Goal: Information Seeking & Learning: Learn about a topic

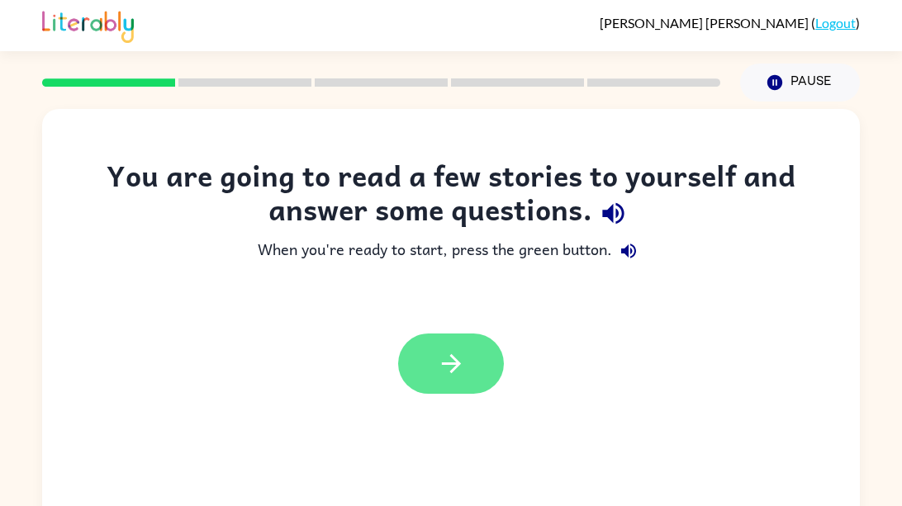
click at [450, 361] on icon "button" at bounding box center [451, 363] width 29 height 29
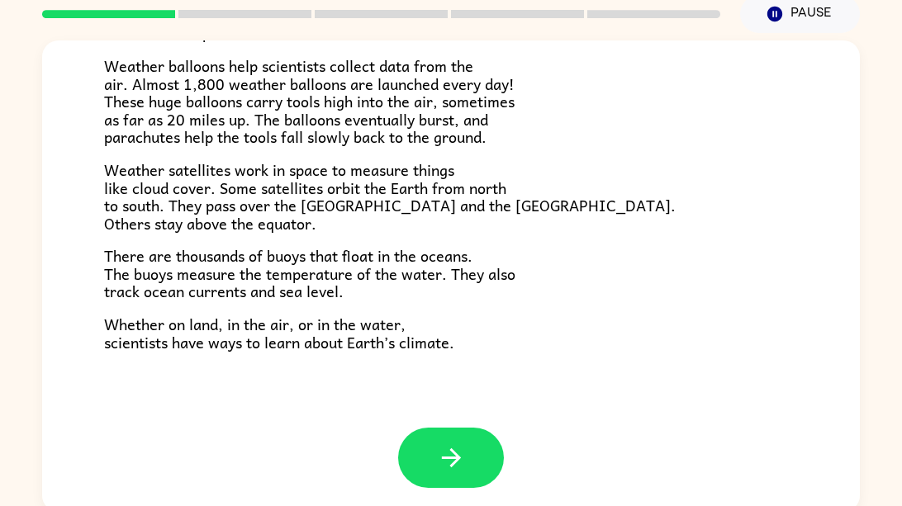
scroll to position [74, 0]
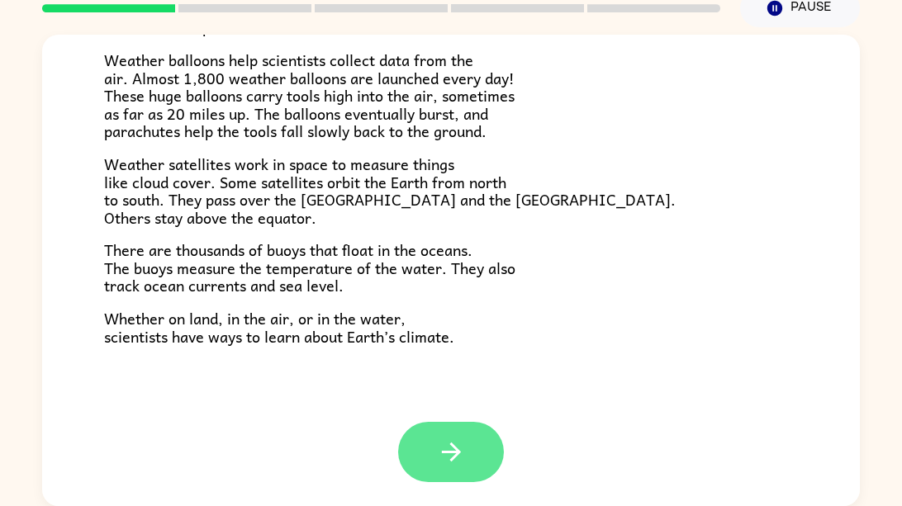
click at [440, 452] on icon "button" at bounding box center [451, 452] width 29 height 29
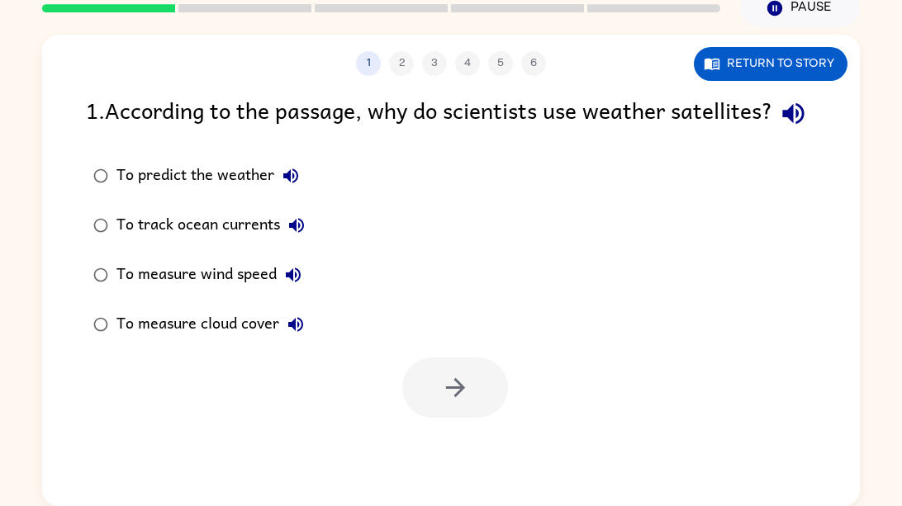
scroll to position [0, 0]
click at [751, 76] on button "Return to story" at bounding box center [771, 64] width 154 height 34
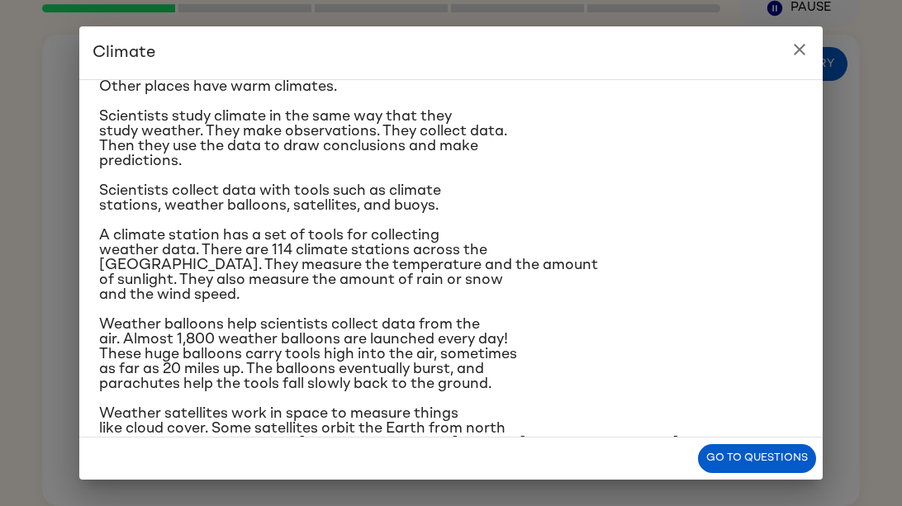
scroll to position [111, 0]
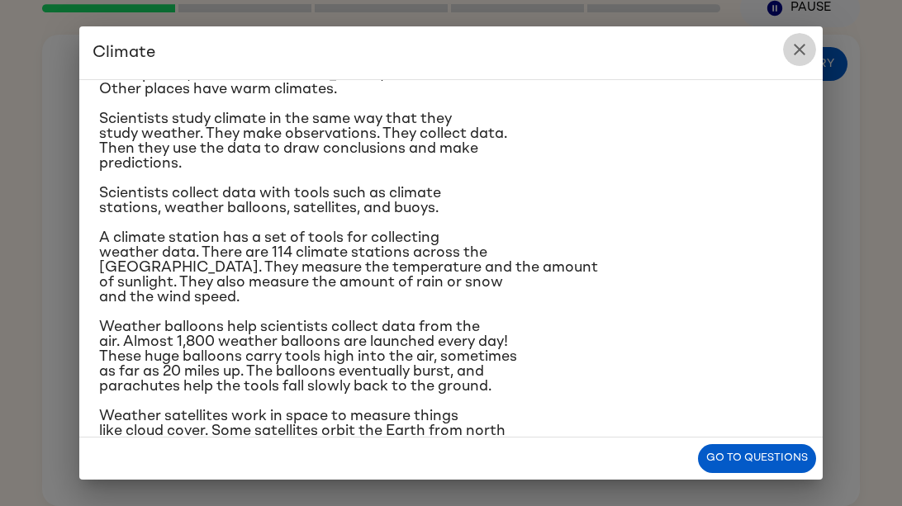
click at [798, 56] on icon "close" at bounding box center [799, 50] width 20 height 20
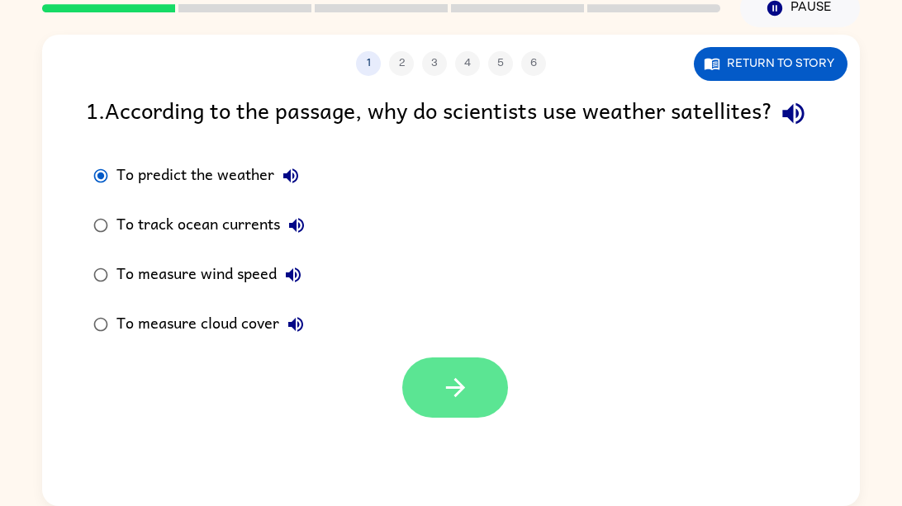
click at [453, 402] on icon "button" at bounding box center [455, 387] width 29 height 29
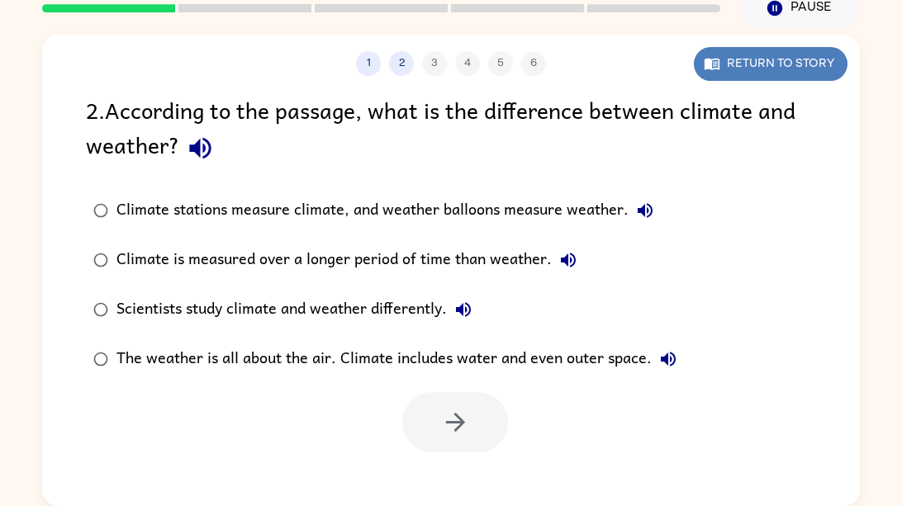
click at [795, 52] on button "Return to story" at bounding box center [771, 64] width 154 height 34
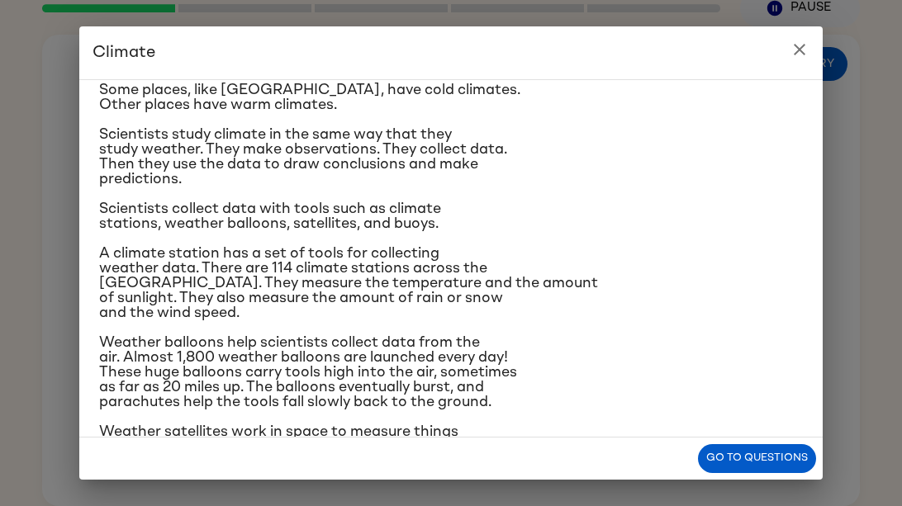
scroll to position [0, 0]
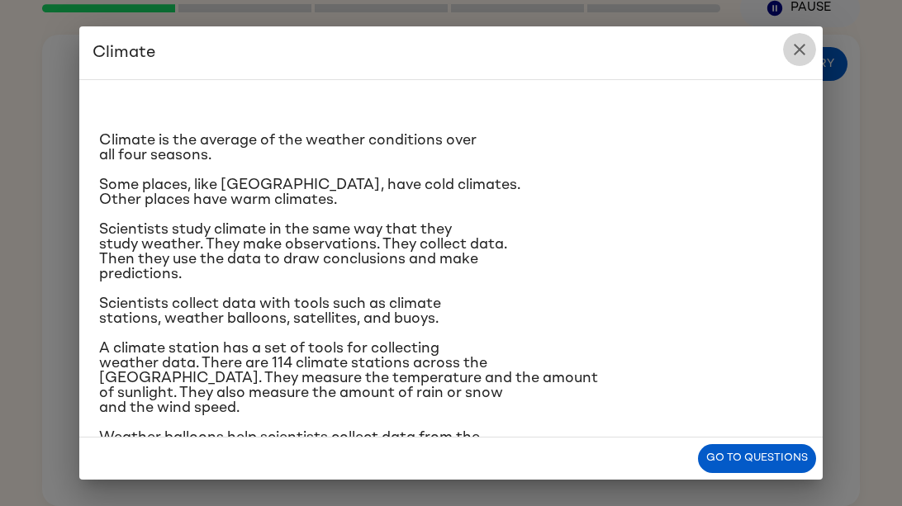
click at [796, 61] on button "close" at bounding box center [799, 49] width 33 height 33
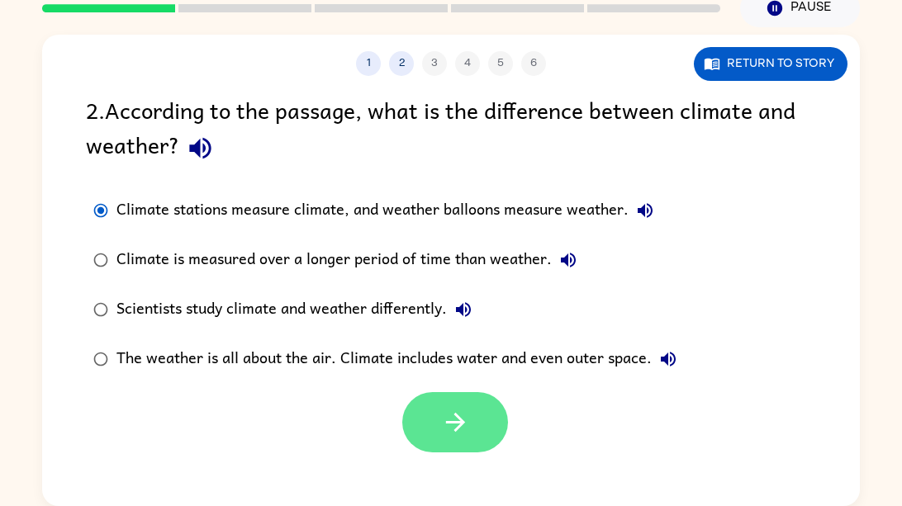
click at [441, 422] on icon "button" at bounding box center [455, 422] width 29 height 29
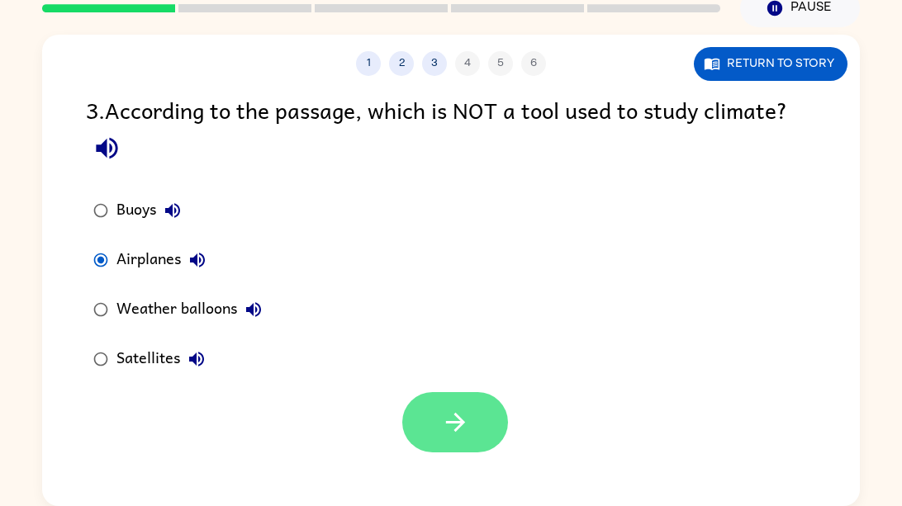
click at [447, 410] on icon "button" at bounding box center [455, 422] width 29 height 29
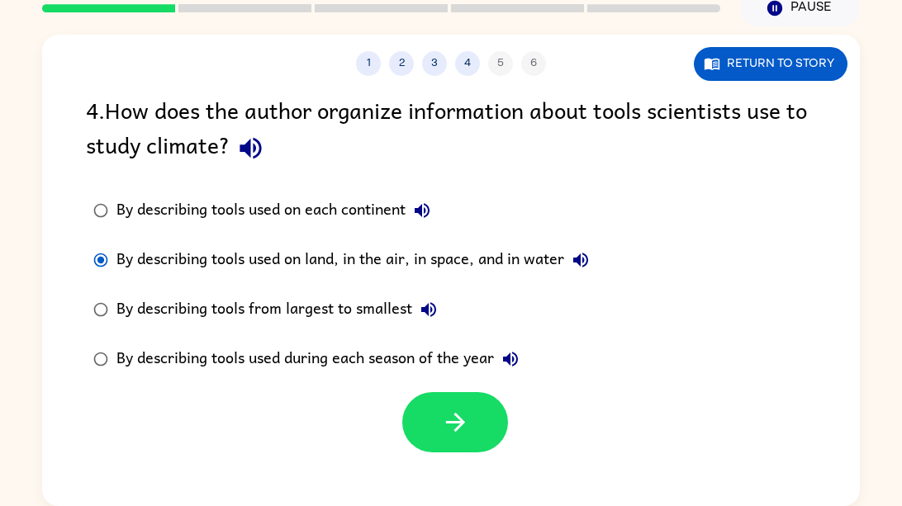
click at [404, 405] on div at bounding box center [455, 422] width 106 height 60
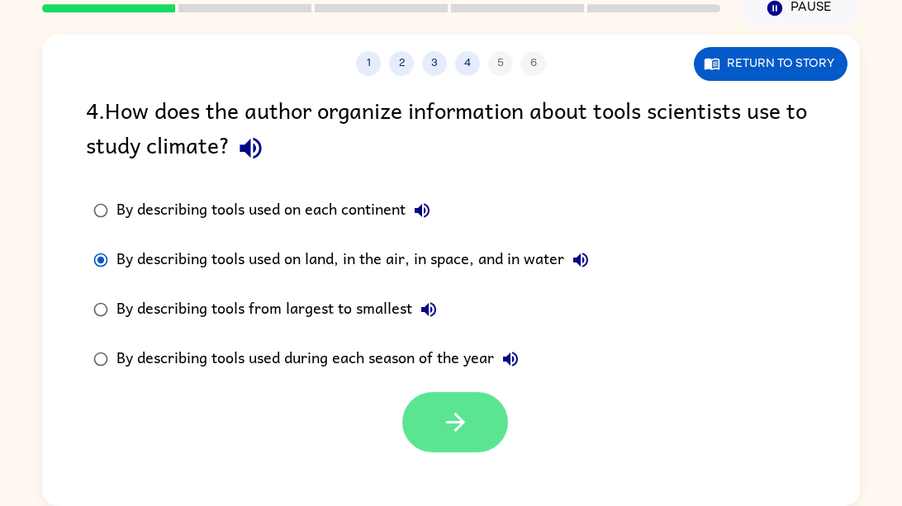
click at [427, 406] on button "button" at bounding box center [455, 422] width 106 height 60
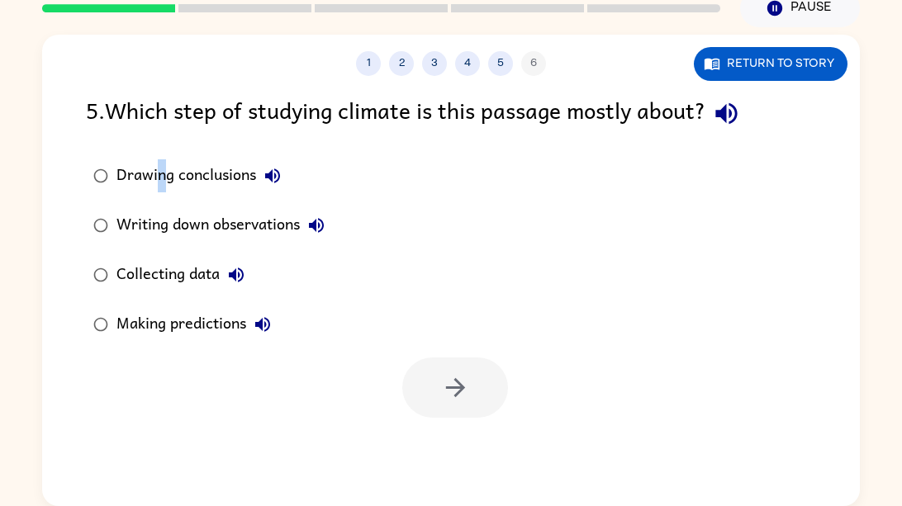
click at [160, 146] on div "5 . Which step of studying climate is this passage mostly about? Drawing conclu…" at bounding box center [450, 254] width 817 height 325
drag, startPoint x: 356, startPoint y: 149, endPoint x: 372, endPoint y: 130, distance: 25.2
click at [367, 143] on div "5 . Which step of studying climate is this passage mostly about? Drawing conclu…" at bounding box center [450, 254] width 817 height 325
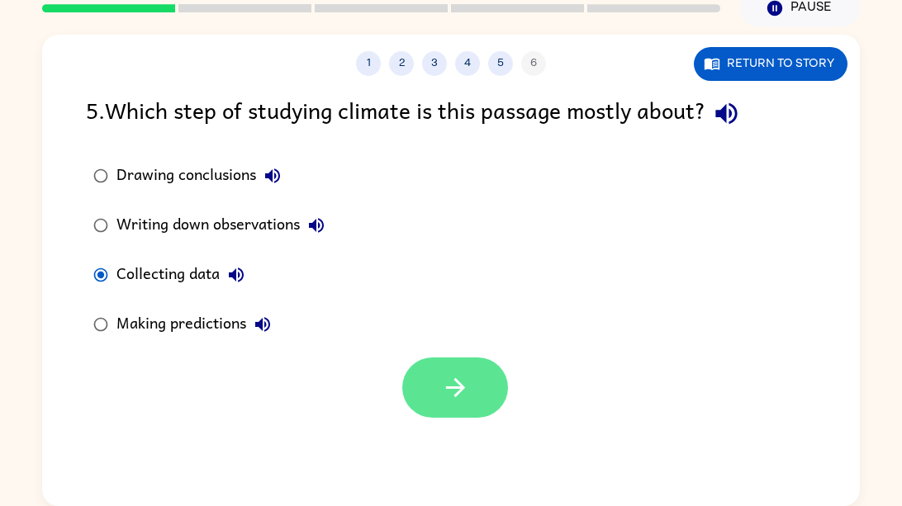
click at [451, 380] on icon "button" at bounding box center [455, 387] width 29 height 29
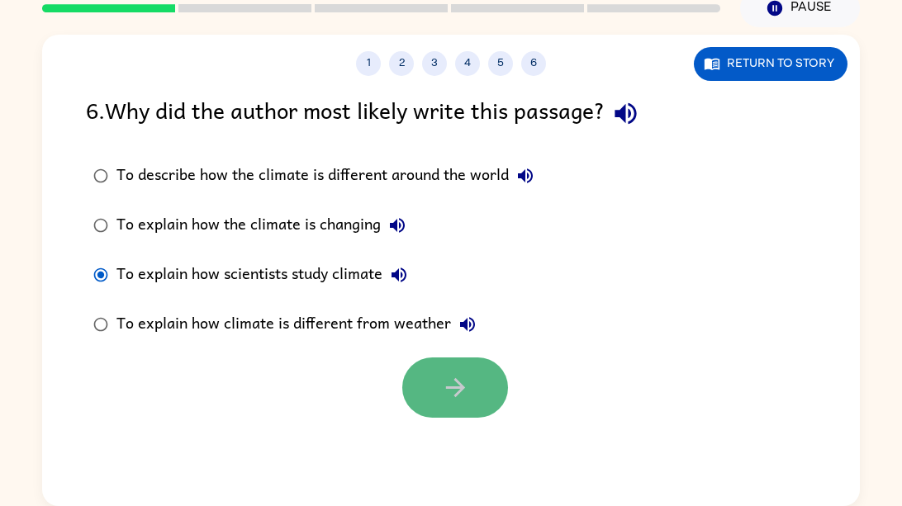
click at [472, 381] on button "button" at bounding box center [455, 387] width 106 height 60
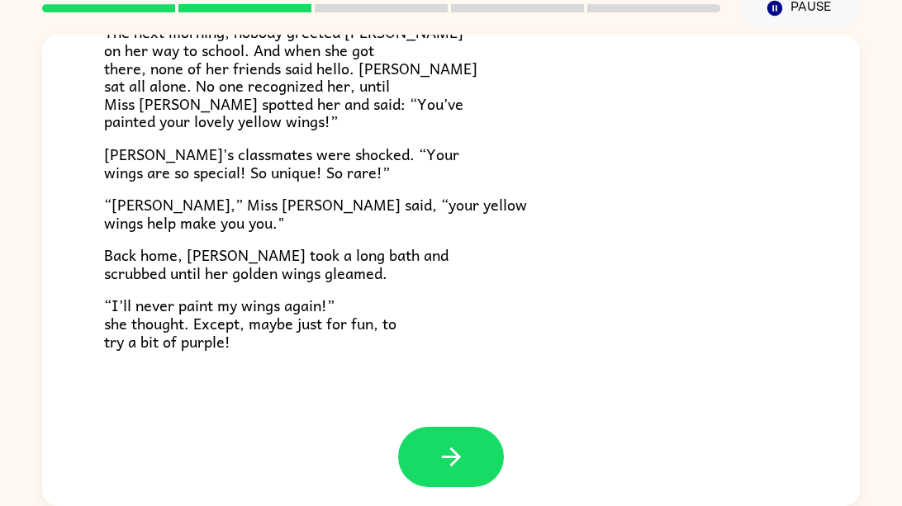
scroll to position [461, 0]
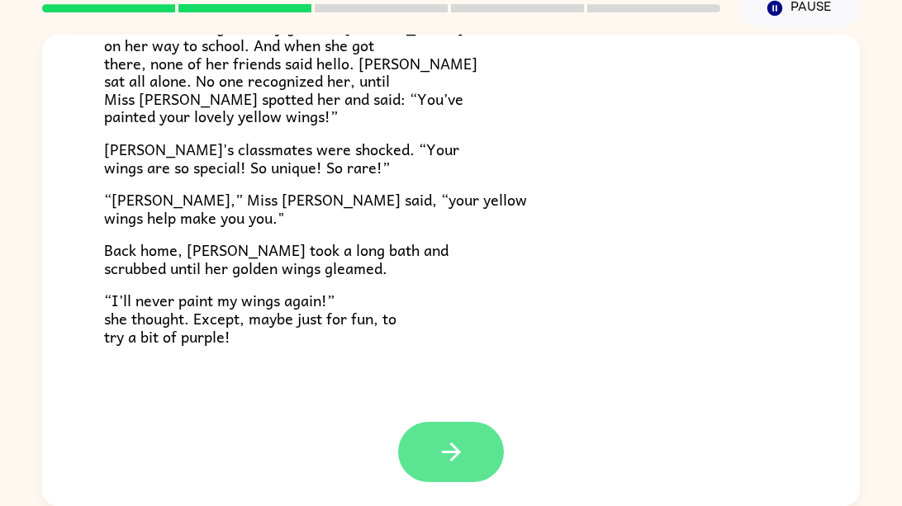
click at [460, 460] on icon "button" at bounding box center [451, 452] width 29 height 29
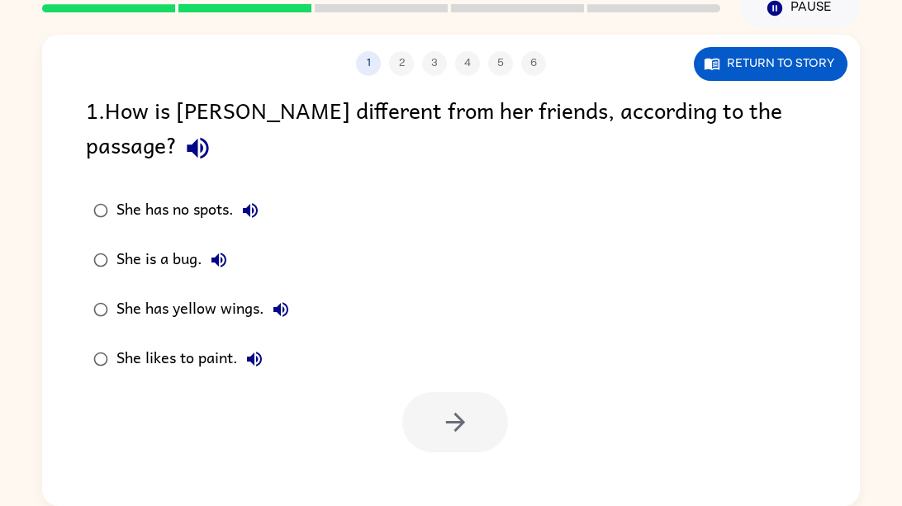
scroll to position [0, 0]
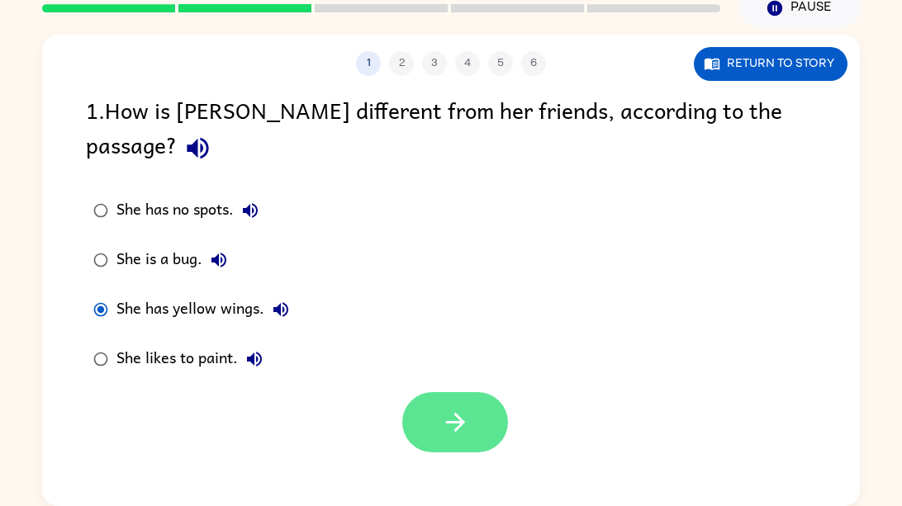
click at [418, 392] on button "button" at bounding box center [455, 422] width 106 height 60
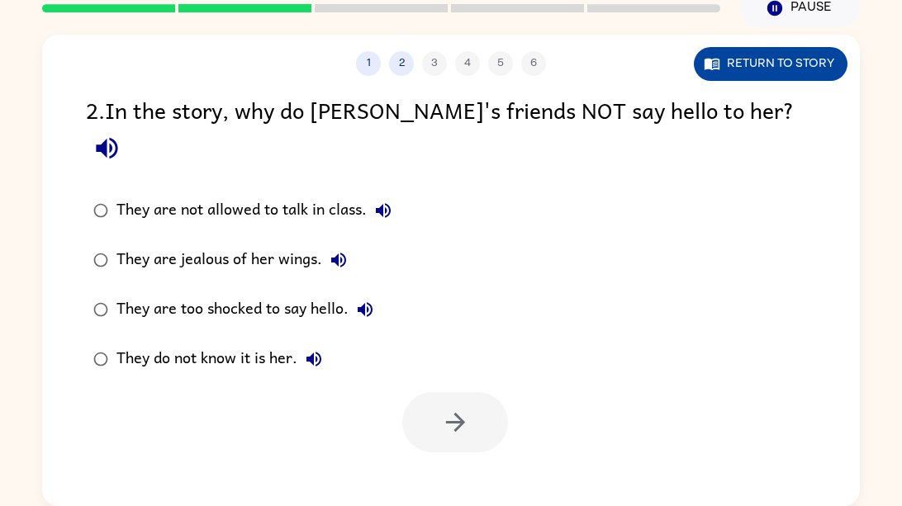
click at [816, 74] on button "Return to story" at bounding box center [771, 64] width 154 height 34
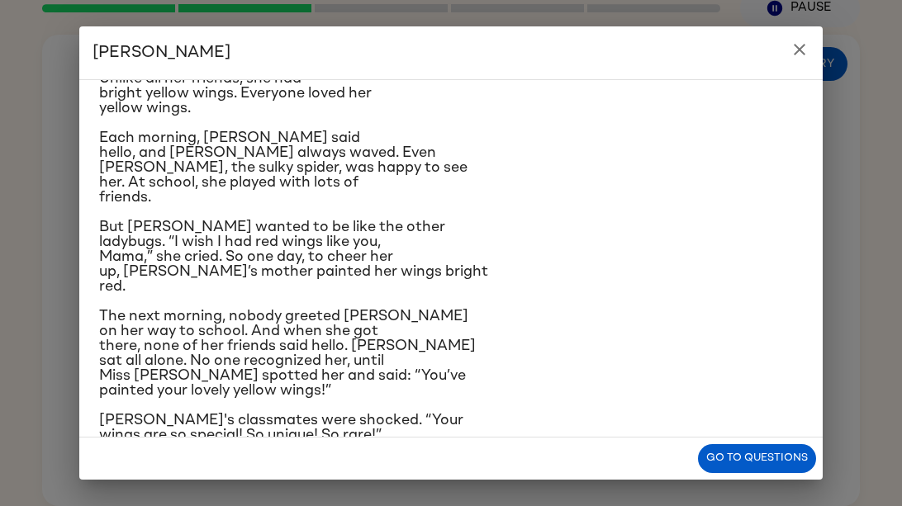
scroll to position [102, 0]
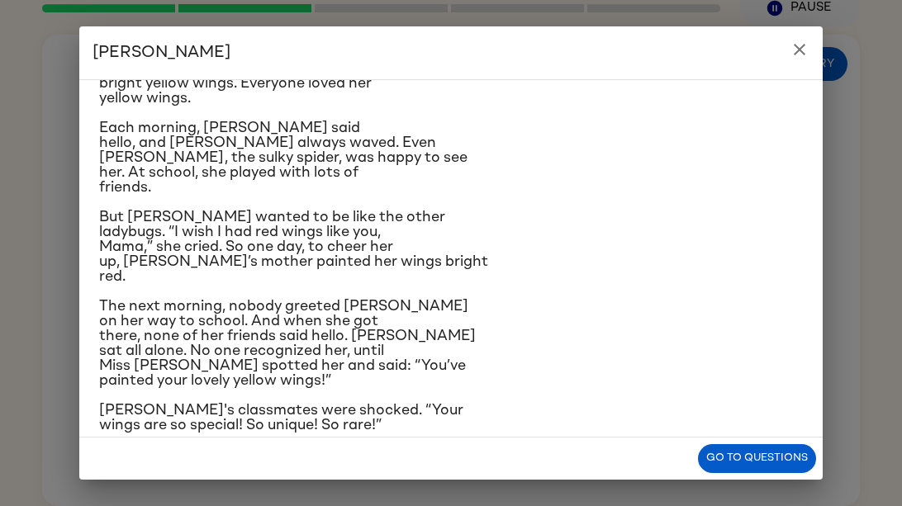
click at [794, 40] on icon "close" at bounding box center [799, 50] width 20 height 20
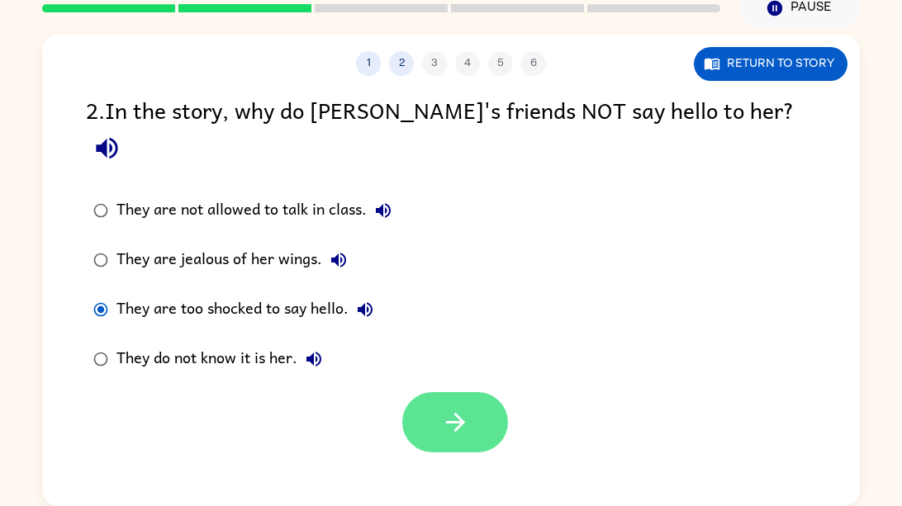
click at [481, 394] on button "button" at bounding box center [455, 422] width 106 height 60
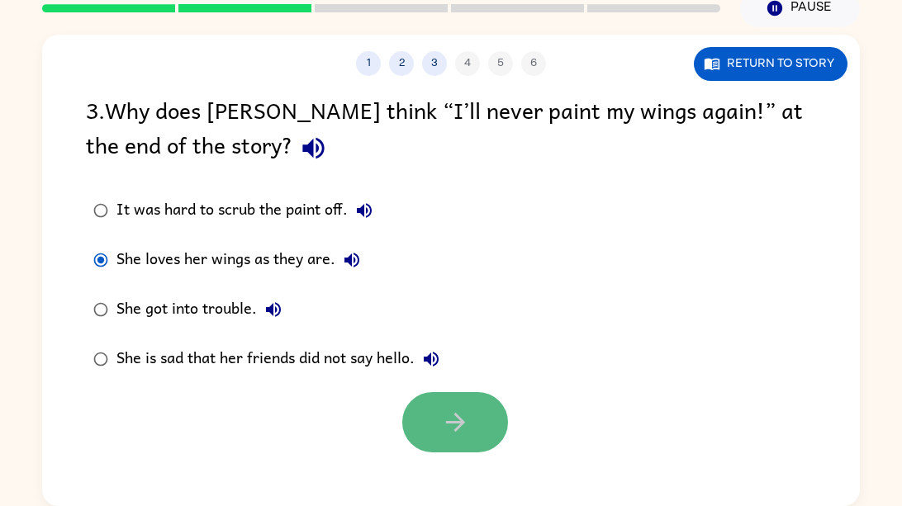
click at [421, 416] on button "button" at bounding box center [455, 422] width 106 height 60
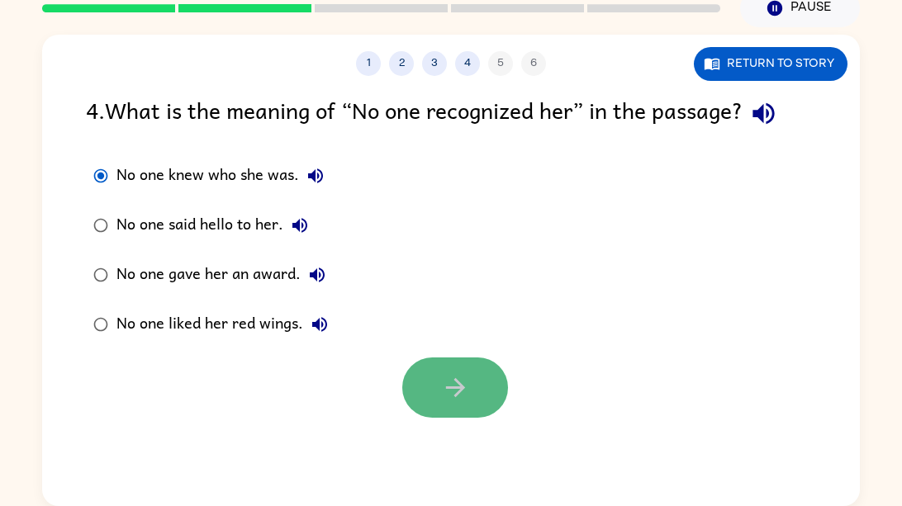
click at [422, 383] on button "button" at bounding box center [455, 387] width 106 height 60
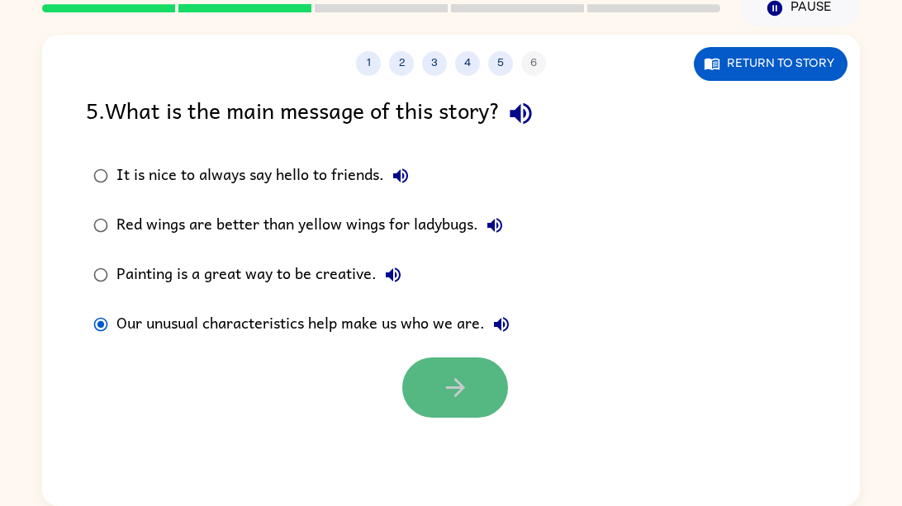
click at [457, 381] on icon "button" at bounding box center [454, 387] width 19 height 19
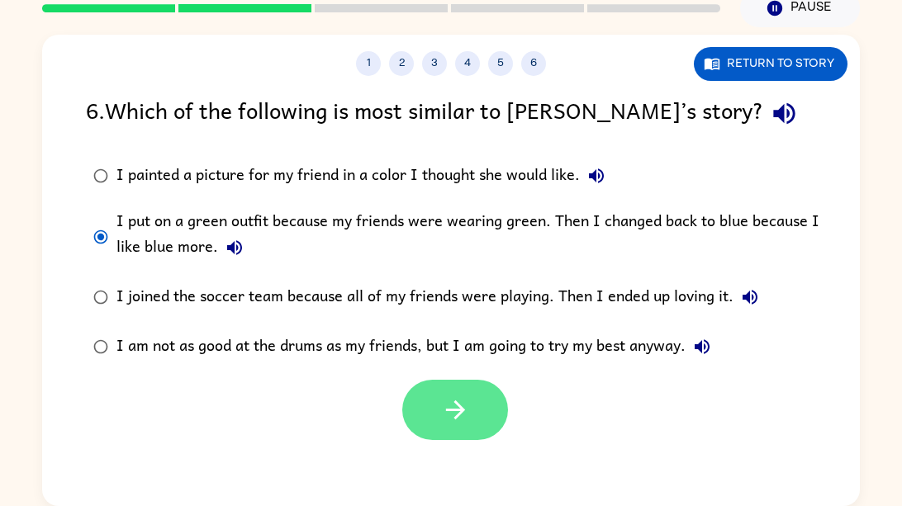
click at [448, 402] on icon "button" at bounding box center [455, 409] width 29 height 29
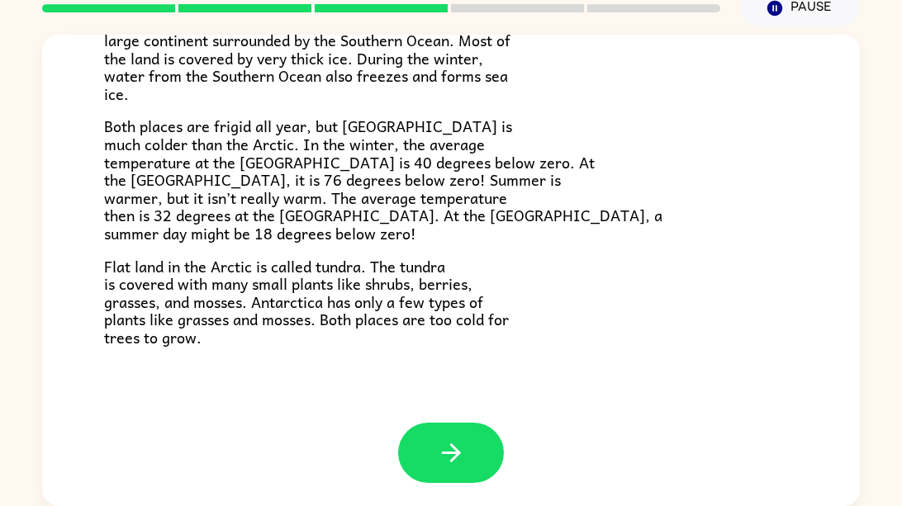
scroll to position [348, 0]
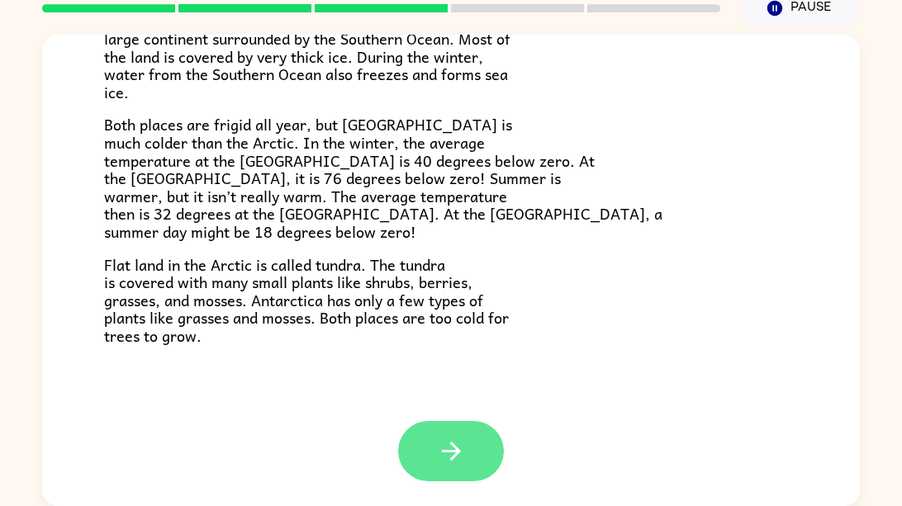
click at [448, 460] on icon "button" at bounding box center [451, 451] width 29 height 29
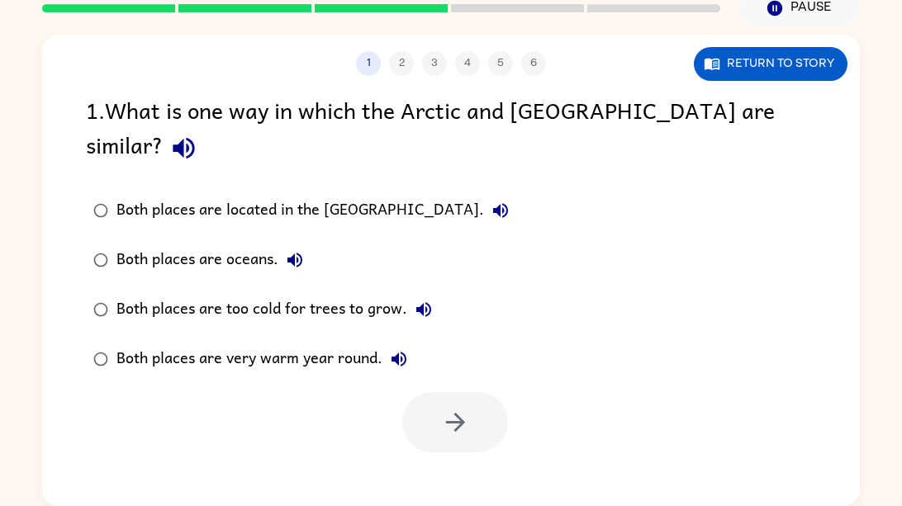
scroll to position [0, 0]
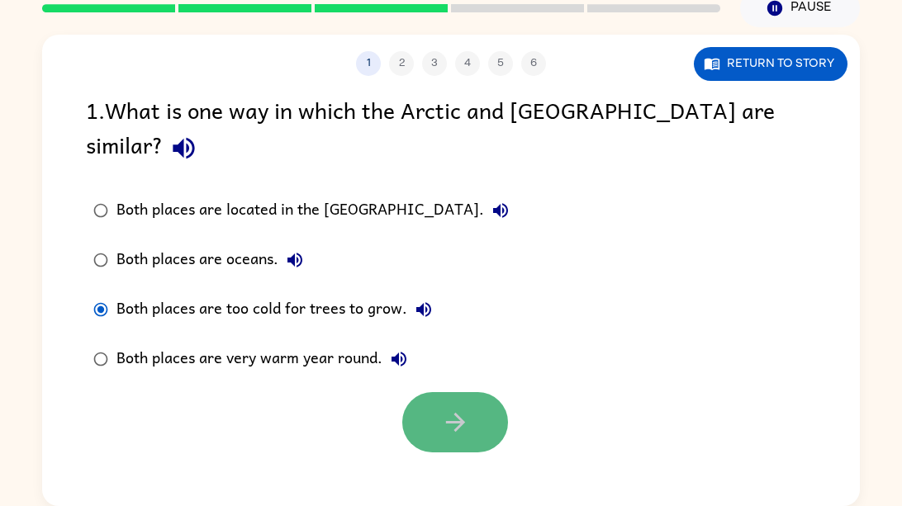
click at [453, 408] on icon "button" at bounding box center [455, 422] width 29 height 29
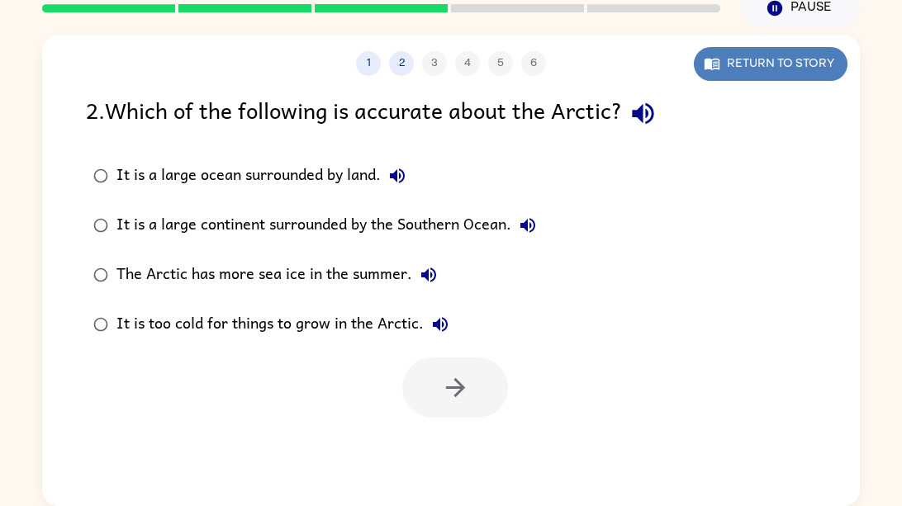
click at [763, 62] on button "Return to story" at bounding box center [771, 64] width 154 height 34
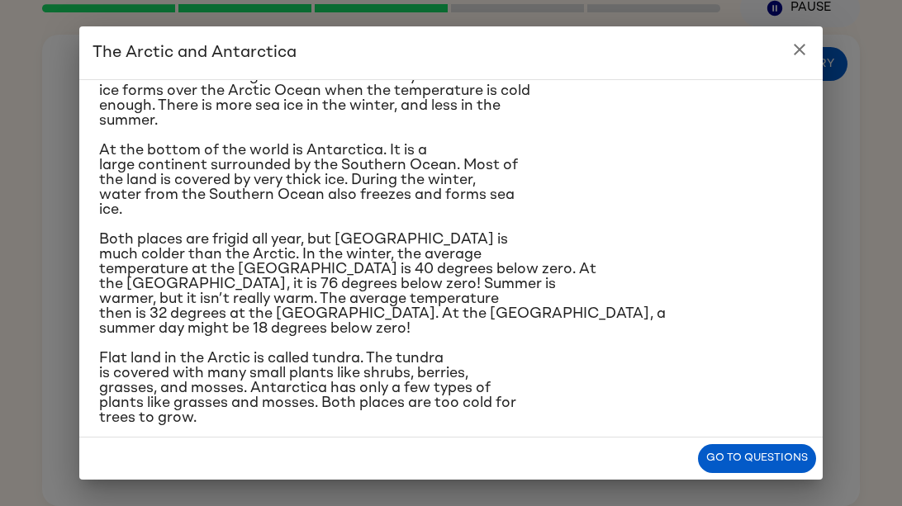
scroll to position [160, 0]
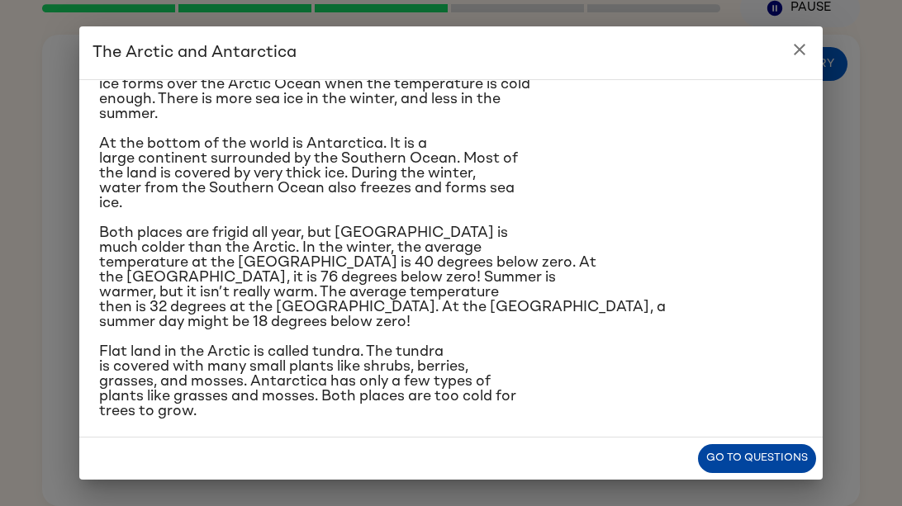
click at [729, 457] on button "Go to questions" at bounding box center [757, 458] width 118 height 29
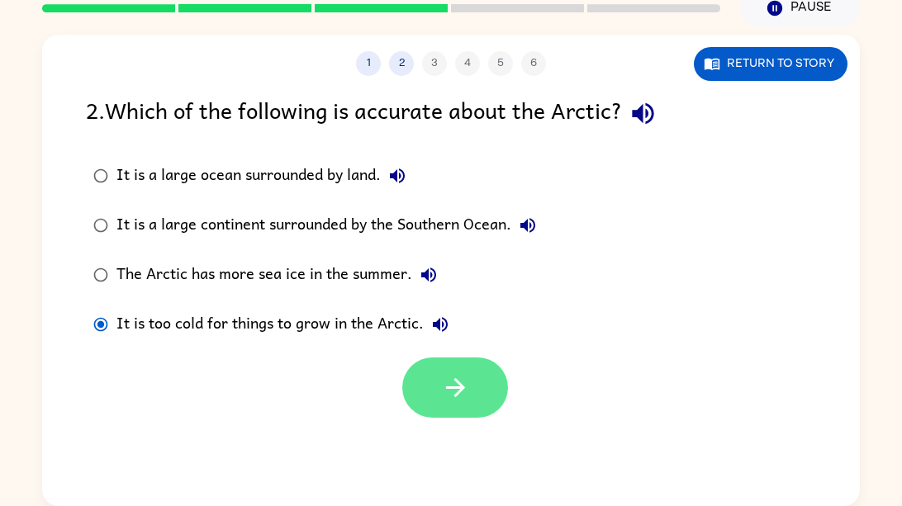
click at [433, 362] on button "button" at bounding box center [455, 387] width 106 height 60
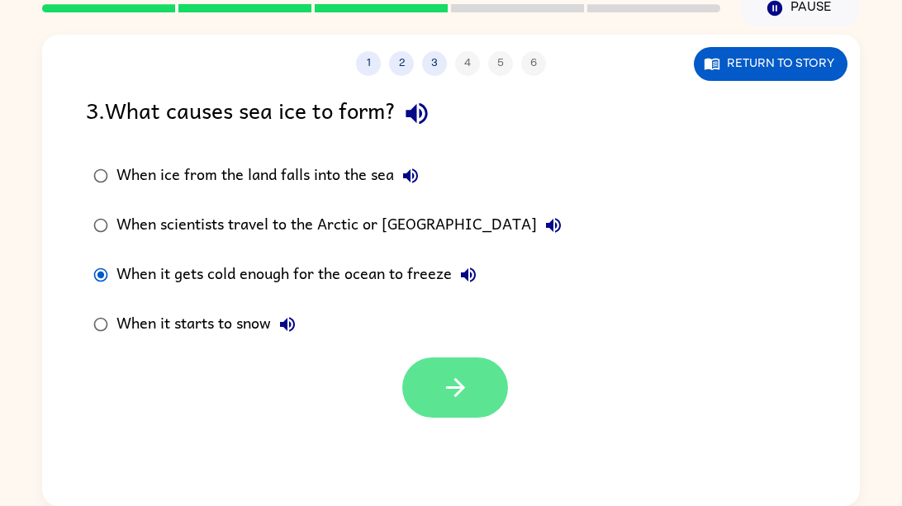
click at [452, 382] on icon "button" at bounding box center [455, 387] width 29 height 29
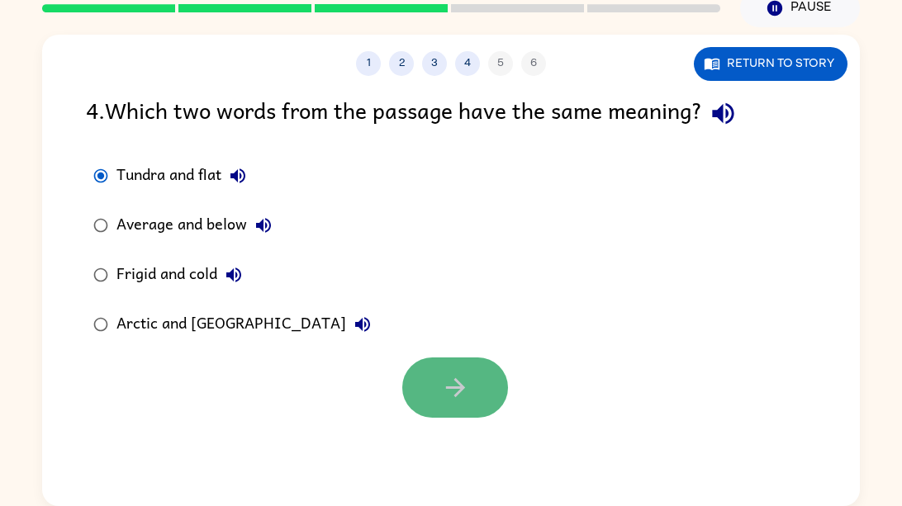
click at [441, 391] on icon "button" at bounding box center [455, 387] width 29 height 29
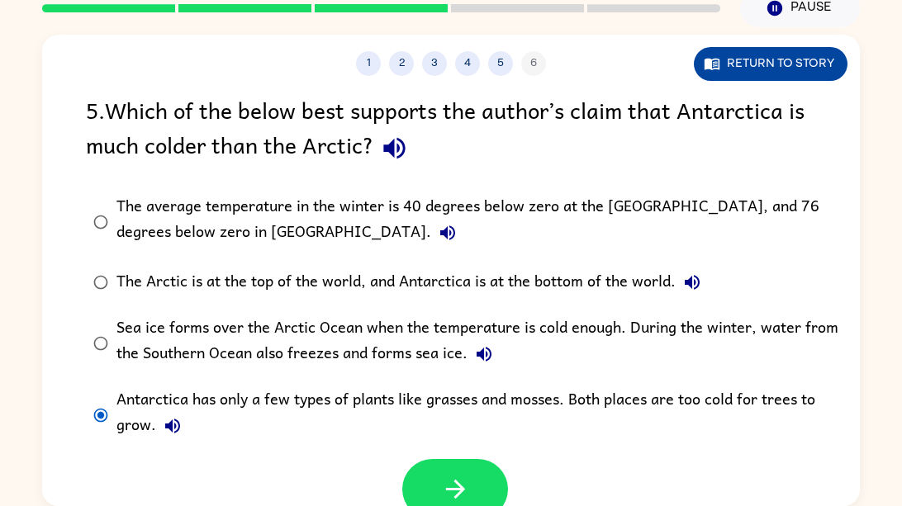
click at [735, 59] on button "Return to story" at bounding box center [771, 64] width 154 height 34
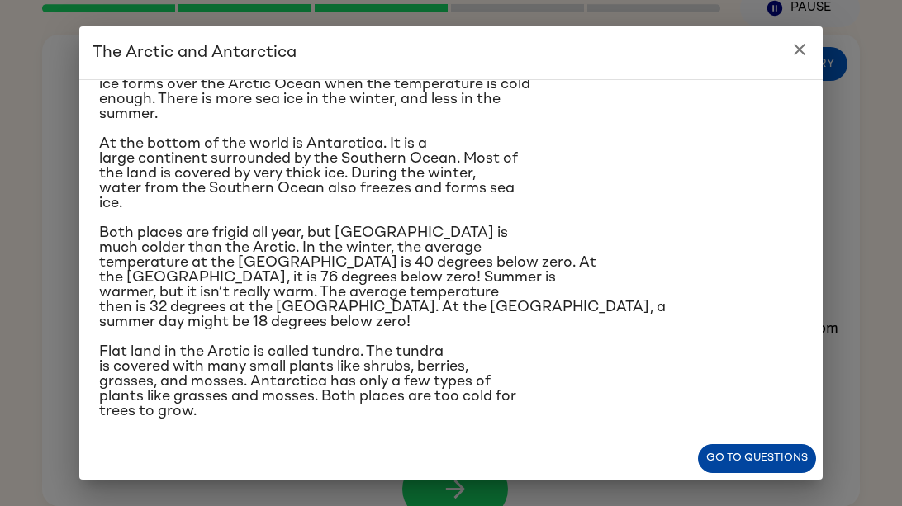
click at [747, 457] on button "Go to questions" at bounding box center [757, 458] width 118 height 29
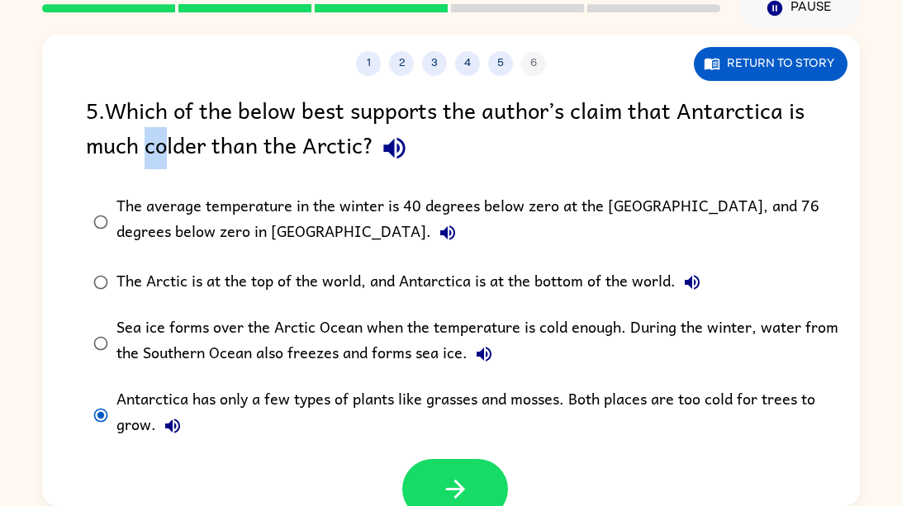
drag, startPoint x: 157, startPoint y: 162, endPoint x: 0, endPoint y: 153, distance: 157.1
click at [171, 146] on div "5 . Which of the below best supports the author’s claim that Antarctica is much…" at bounding box center [451, 130] width 730 height 77
click at [657, 171] on div "5 . Which of the below best supports the author’s claim that Antarctica is much…" at bounding box center [450, 305] width 817 height 427
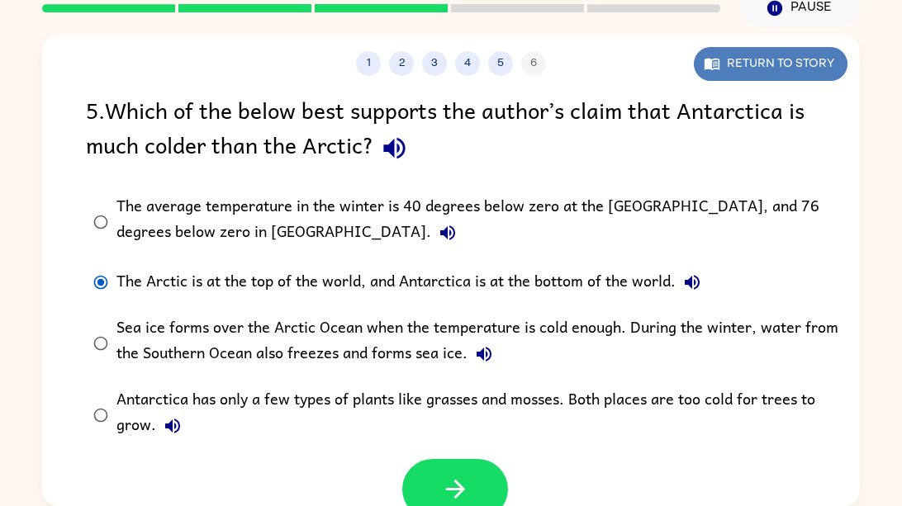
click at [746, 54] on button "Return to story" at bounding box center [771, 64] width 154 height 34
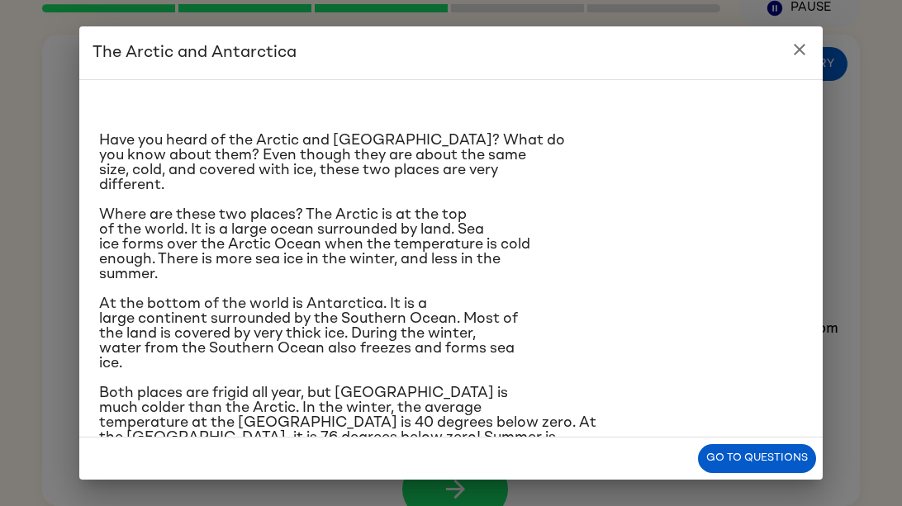
click at [807, 34] on h2 "The Arctic and Antarctica" at bounding box center [450, 52] width 743 height 53
click at [821, 49] on h2 "The Arctic and Antarctica" at bounding box center [450, 52] width 743 height 53
click at [799, 54] on icon "close" at bounding box center [799, 50] width 20 height 20
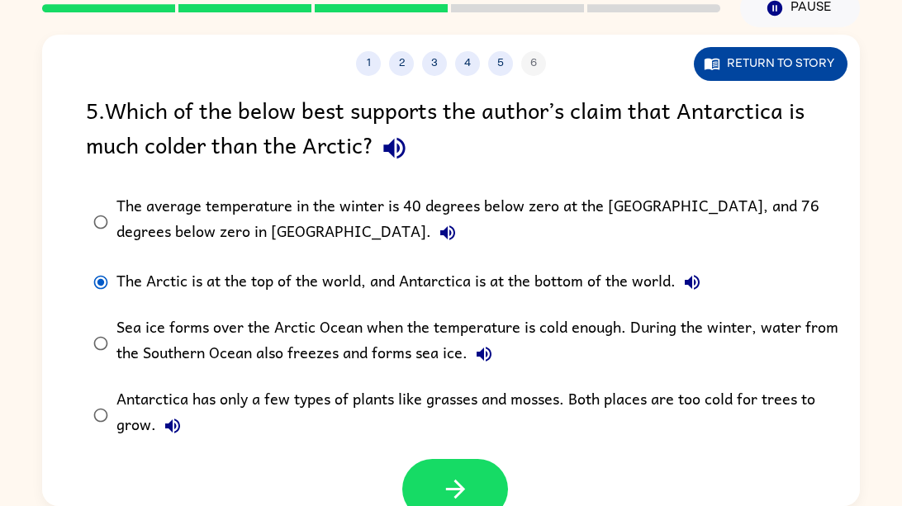
click at [718, 54] on button "Return to story" at bounding box center [771, 64] width 154 height 34
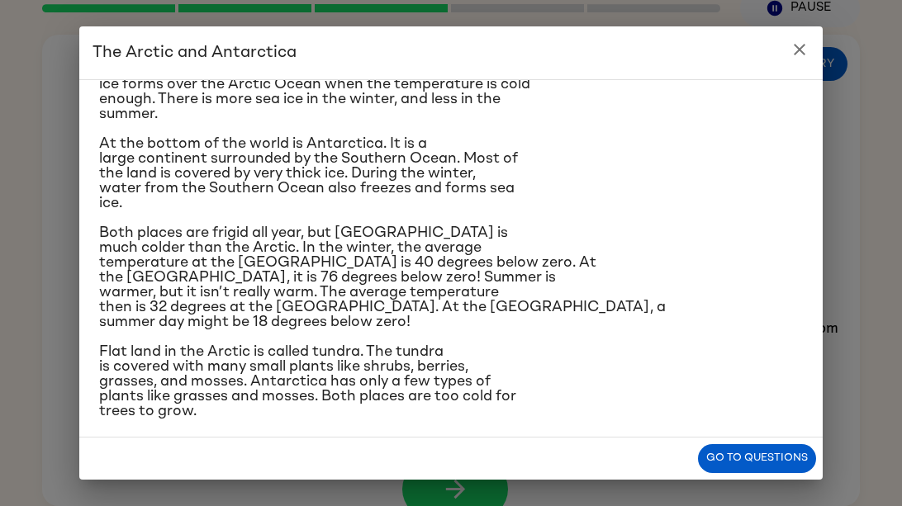
scroll to position [0, 0]
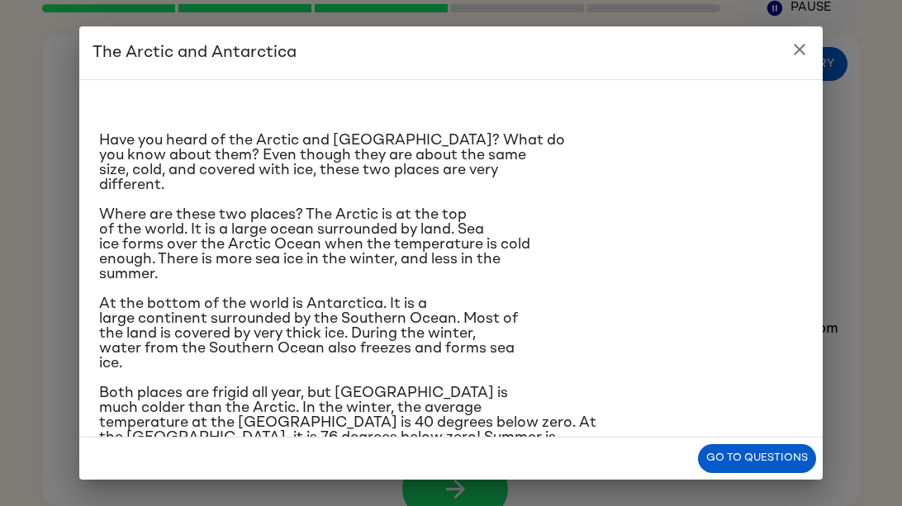
click at [793, 54] on icon "close" at bounding box center [799, 50] width 12 height 12
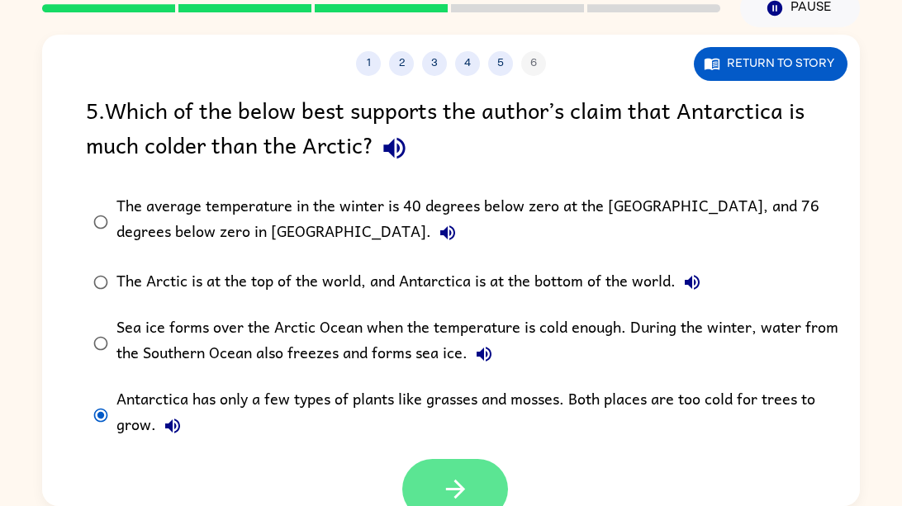
click at [494, 494] on button "button" at bounding box center [455, 489] width 106 height 60
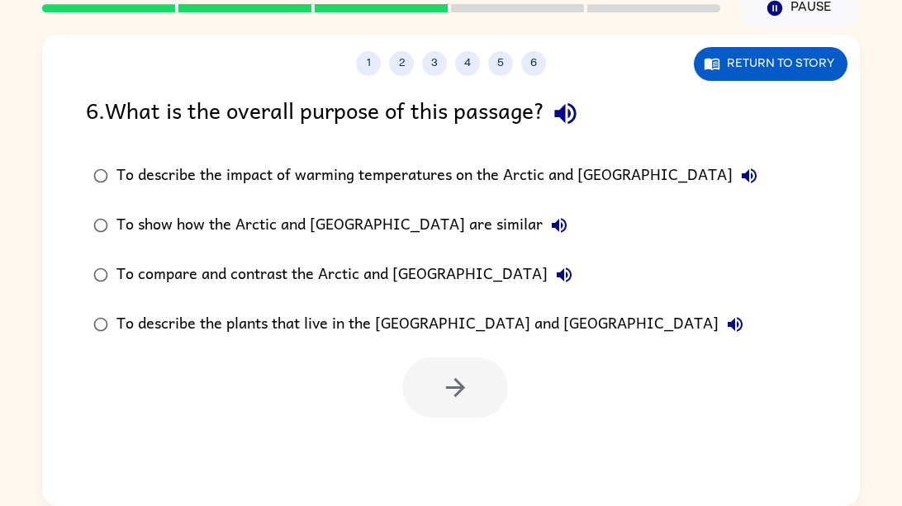
click at [117, 270] on div "To compare and contrast the Arctic and [GEOGRAPHIC_DATA]" at bounding box center [348, 274] width 464 height 33
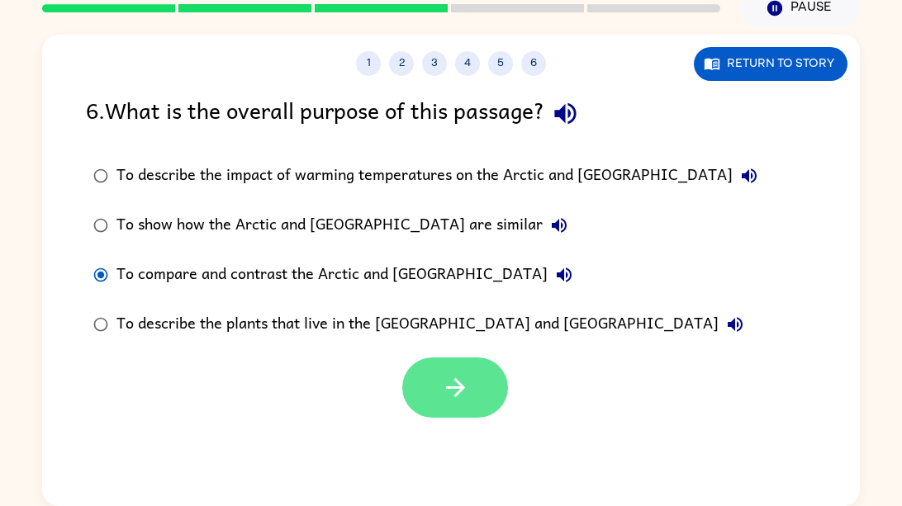
click at [428, 363] on button "button" at bounding box center [455, 387] width 106 height 60
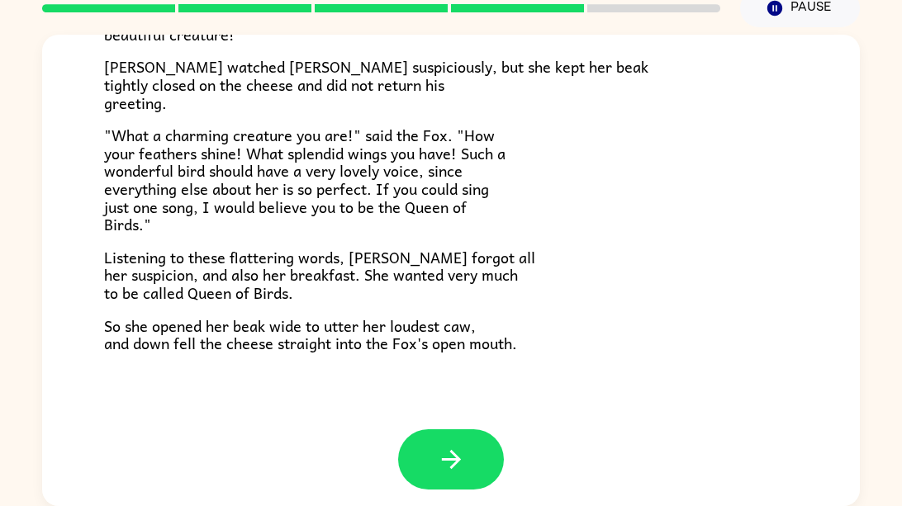
scroll to position [324, 0]
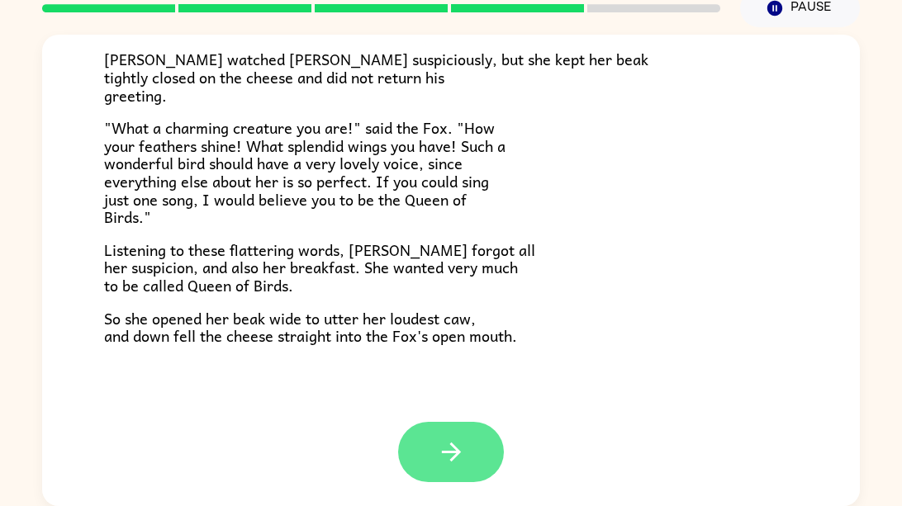
click at [406, 440] on button "button" at bounding box center [451, 452] width 106 height 60
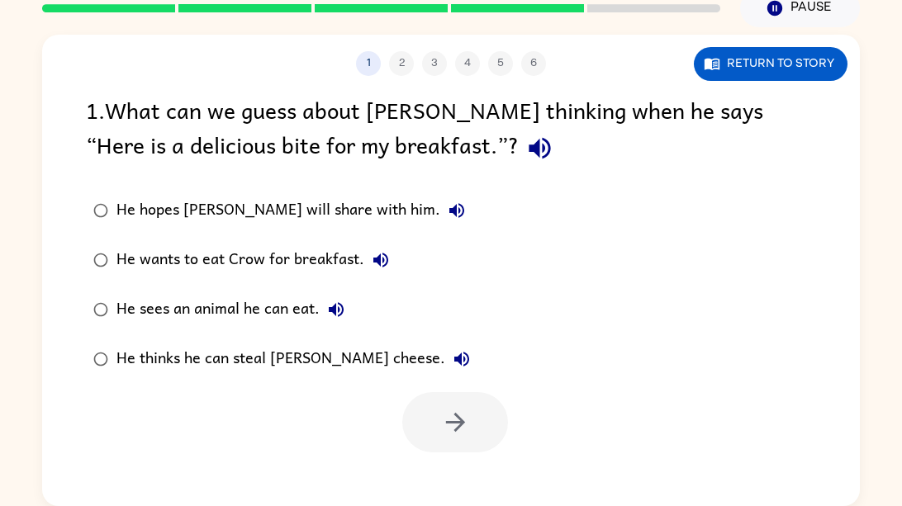
scroll to position [0, 0]
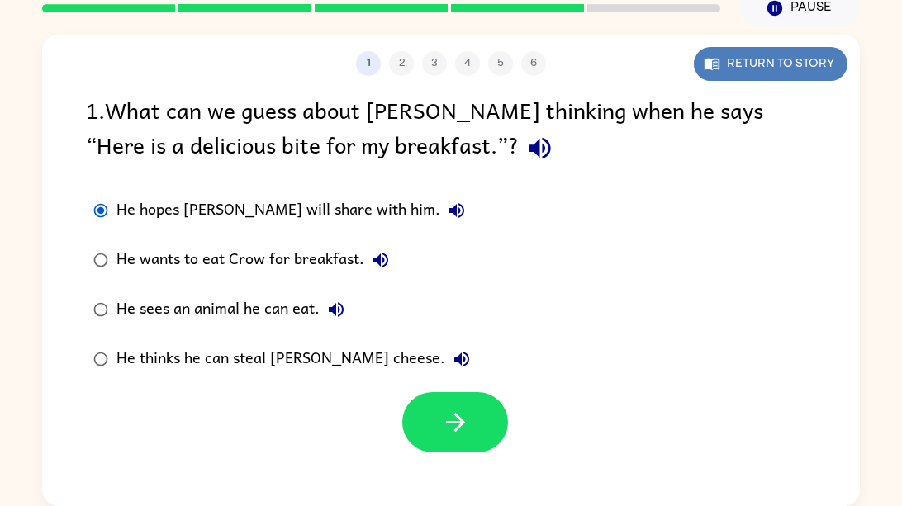
click at [792, 65] on button "Return to story" at bounding box center [771, 64] width 154 height 34
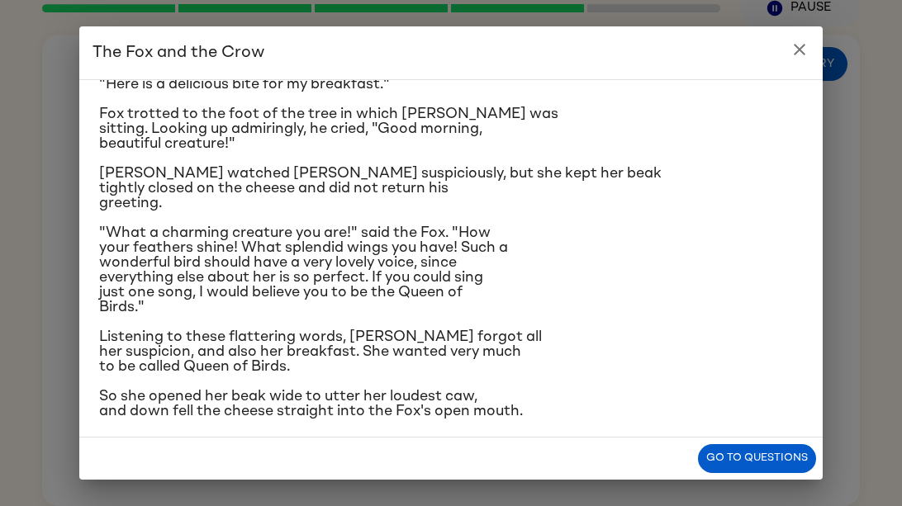
scroll to position [146, 0]
click at [793, 448] on button "Go to questions" at bounding box center [757, 458] width 118 height 29
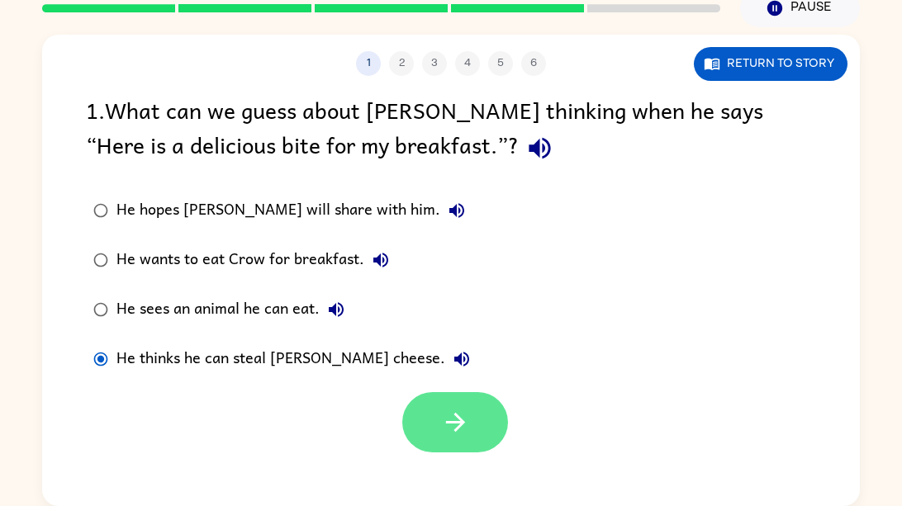
click at [436, 417] on button "button" at bounding box center [455, 422] width 106 height 60
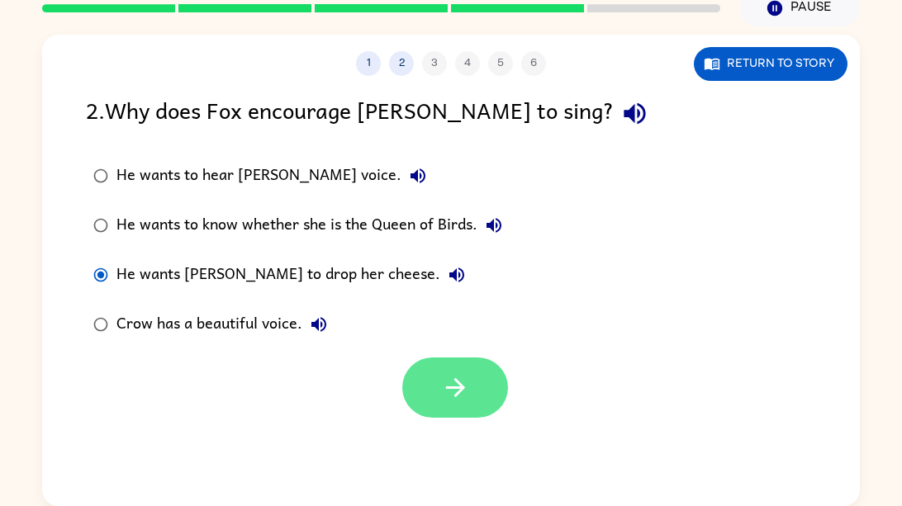
click at [453, 414] on button "button" at bounding box center [455, 387] width 106 height 60
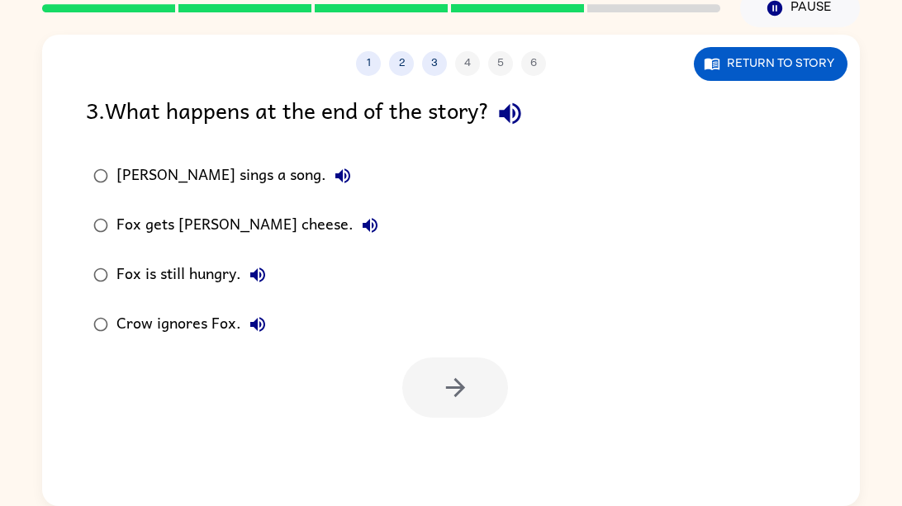
click at [123, 225] on div "Fox gets [PERSON_NAME] cheese." at bounding box center [251, 225] width 270 height 33
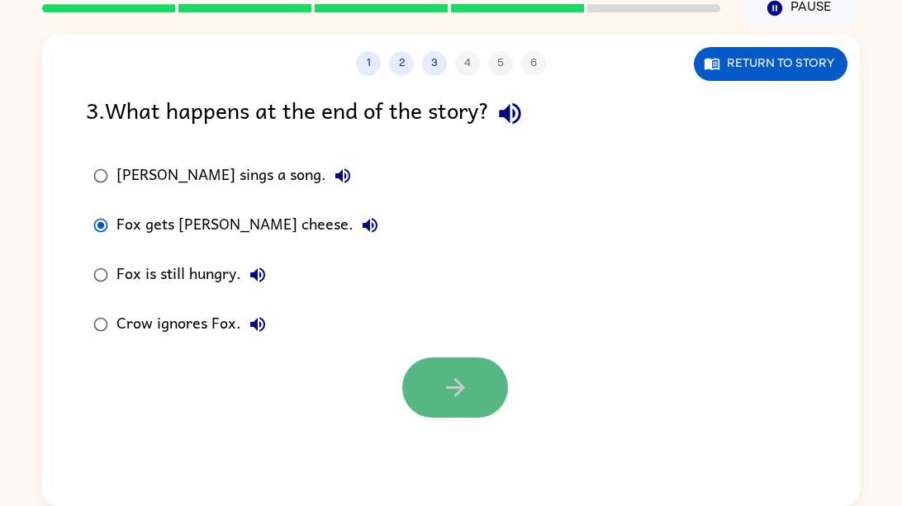
click at [417, 369] on button "button" at bounding box center [455, 387] width 106 height 60
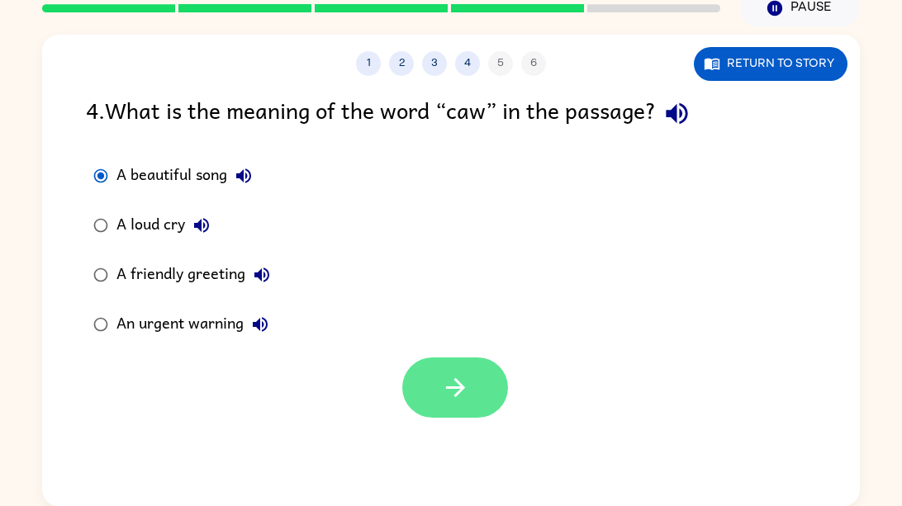
click at [485, 400] on button "button" at bounding box center [455, 387] width 106 height 60
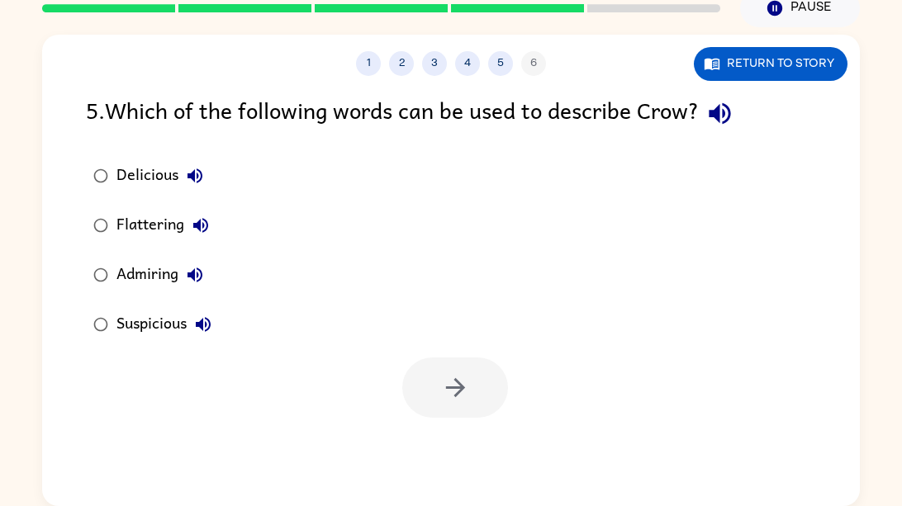
click at [159, 316] on div "Suspicious" at bounding box center [167, 324] width 103 height 33
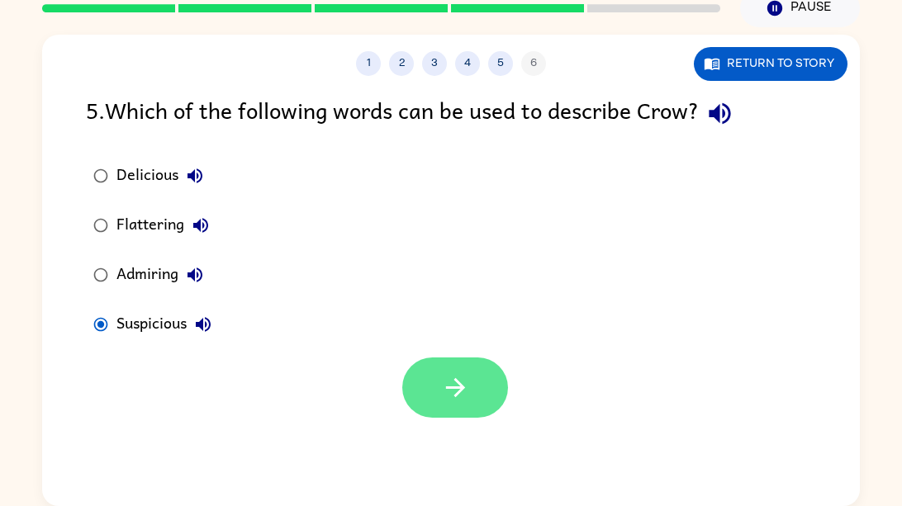
click at [462, 386] on icon "button" at bounding box center [454, 387] width 19 height 19
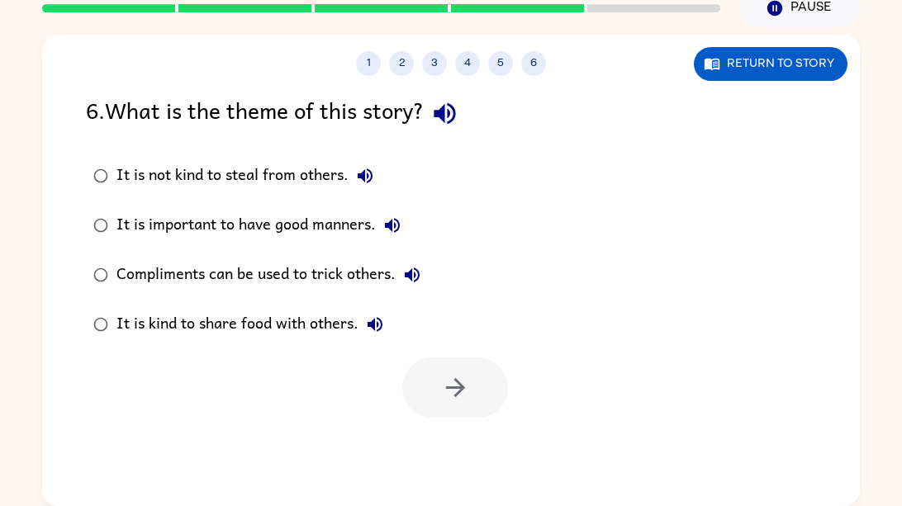
click at [83, 278] on label "Compliments can be used to trick others." at bounding box center [257, 275] width 360 height 50
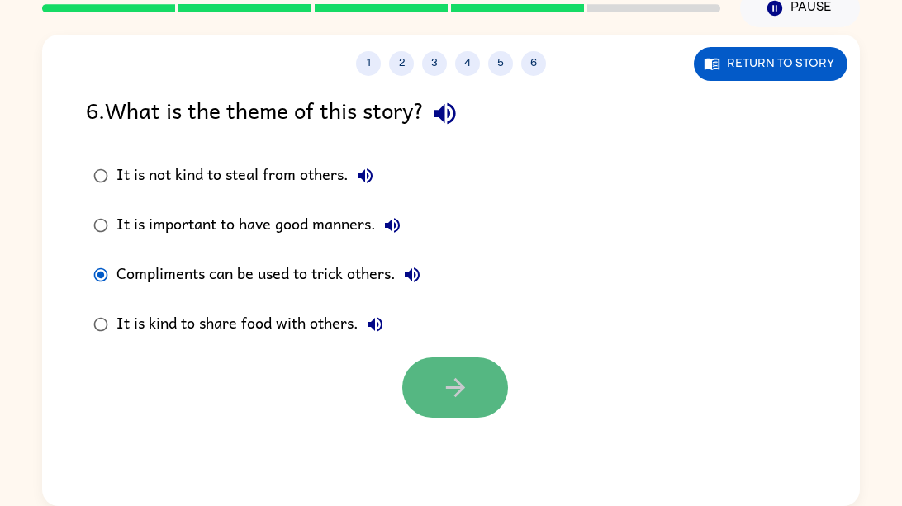
click at [446, 391] on icon "button" at bounding box center [455, 387] width 29 height 29
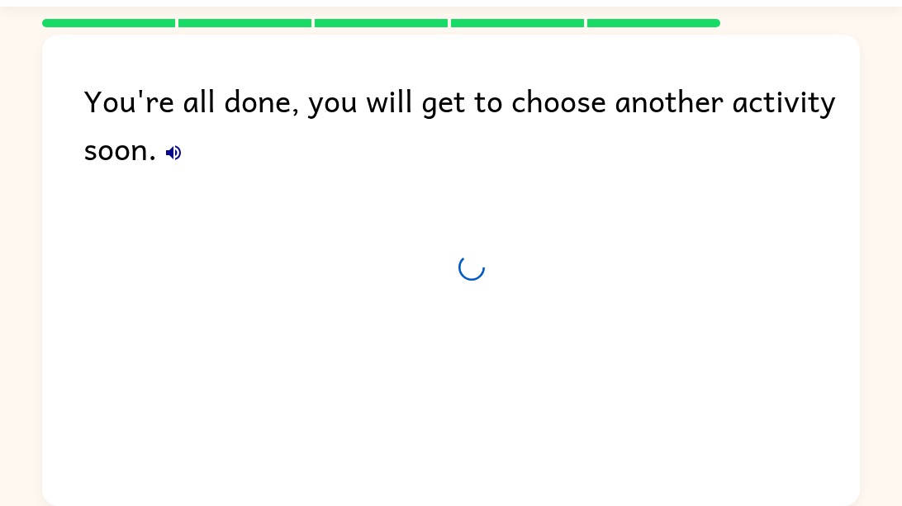
scroll to position [45, 0]
